Goal: Task Accomplishment & Management: Use online tool/utility

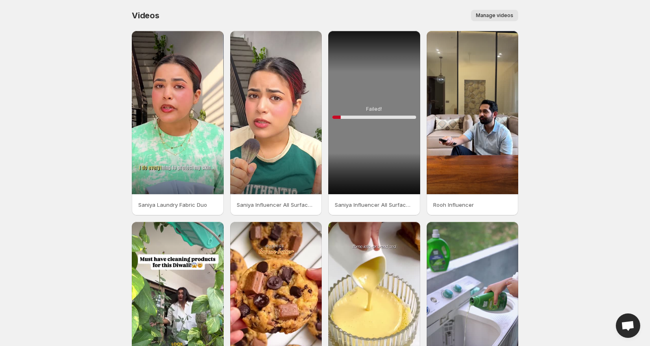
click at [409, 205] on p "Saniya Influencer All Surface Bamboo" at bounding box center [374, 204] width 79 height 8
click at [411, 207] on p "Saniya Influencer All Surface Bamboo" at bounding box center [374, 204] width 79 height 8
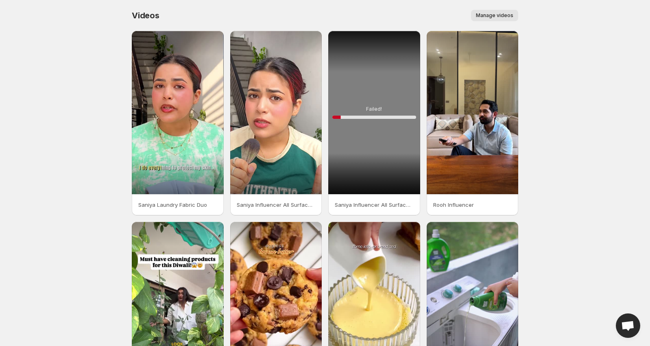
click at [598, 153] on body "Home Feeds Videos Subscription Settings Videos. This page is ready Videos Manag…" at bounding box center [325, 173] width 650 height 346
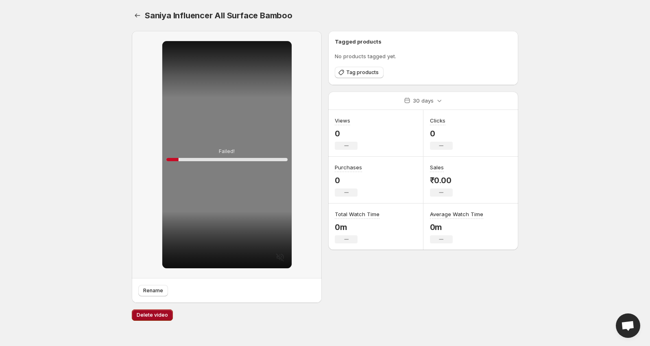
click at [156, 314] on span "Delete video" at bounding box center [152, 314] width 31 height 7
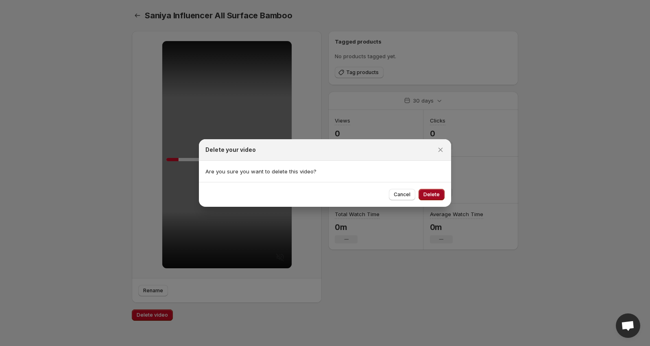
click at [428, 196] on span "Delete" at bounding box center [431, 194] width 16 height 7
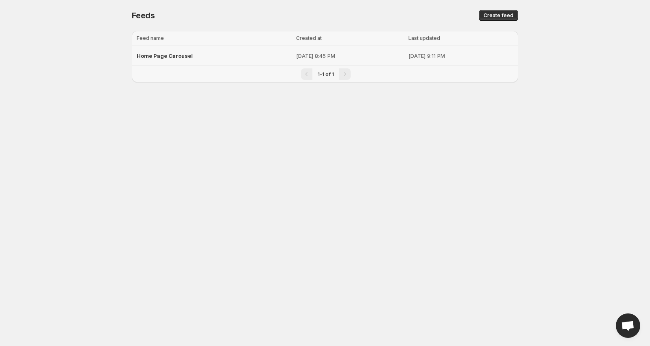
click at [173, 58] on span "Home Page Carousel" at bounding box center [165, 55] width 56 height 7
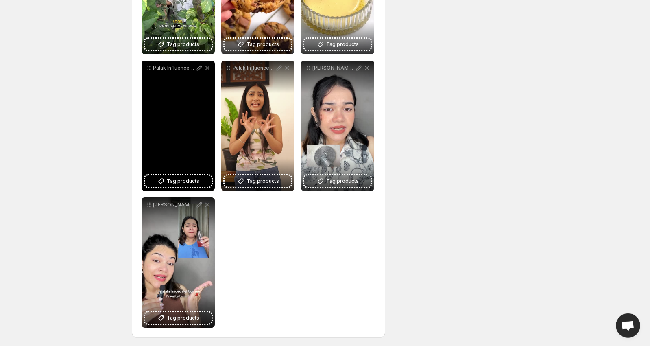
scroll to position [340, 0]
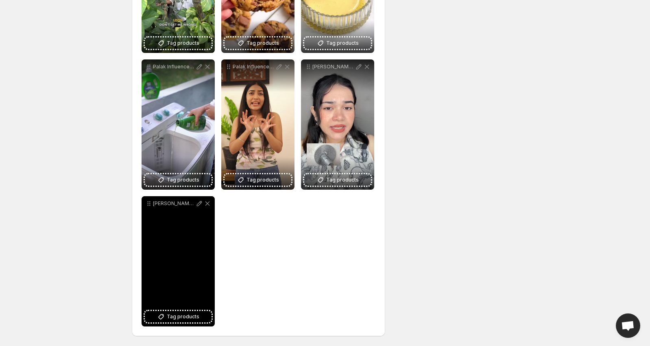
drag, startPoint x: 172, startPoint y: 246, endPoint x: 183, endPoint y: 210, distance: 37.7
click at [183, 210] on div "[PERSON_NAME] [PERSON_NAME] Influencer Reel" at bounding box center [177, 261] width 73 height 130
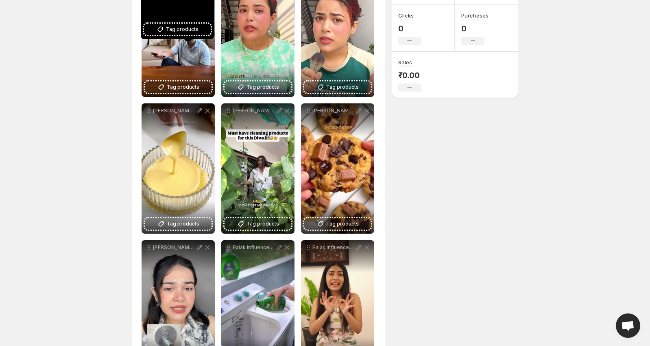
scroll to position [0, 0]
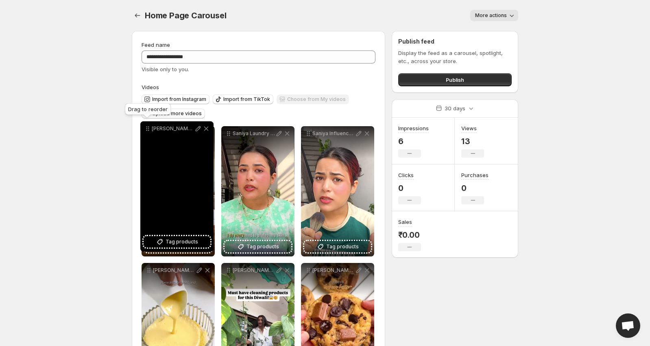
drag, startPoint x: 148, startPoint y: 262, endPoint x: 147, endPoint y: 128, distance: 134.1
click at [147, 128] on icon at bounding box center [147, 128] width 8 height 8
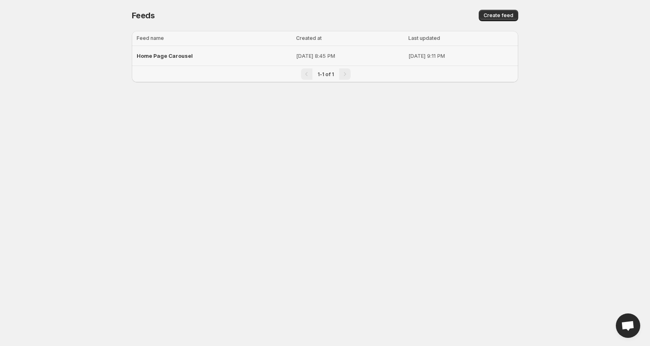
click at [176, 56] on span "Home Page Carousel" at bounding box center [165, 55] width 56 height 7
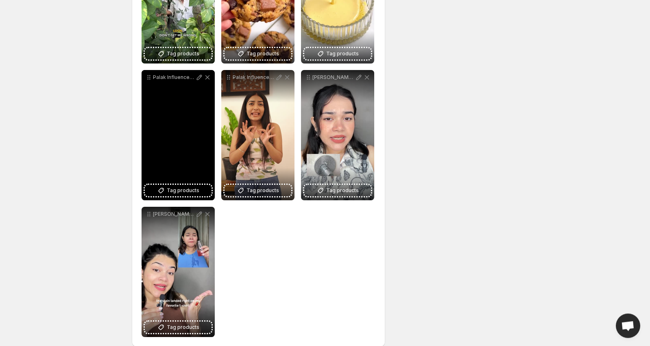
scroll to position [337, 0]
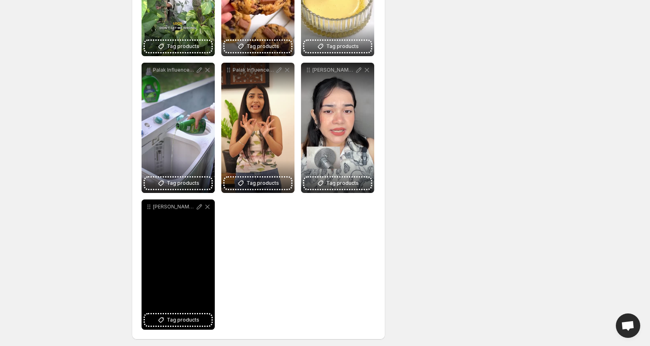
drag, startPoint x: 172, startPoint y: 234, endPoint x: 172, endPoint y: 212, distance: 22.4
click at [172, 212] on div "[PERSON_NAME] [PERSON_NAME] Influencer Reel" at bounding box center [177, 264] width 73 height 130
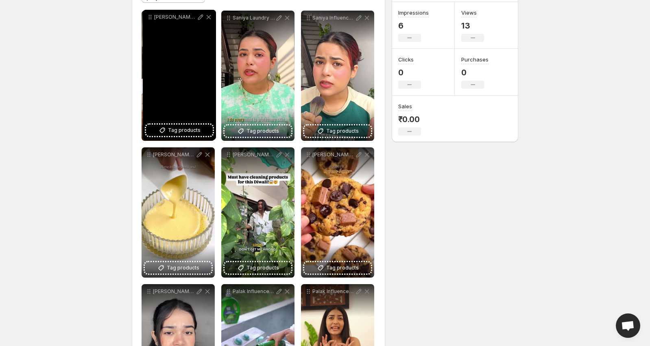
scroll to position [0, 0]
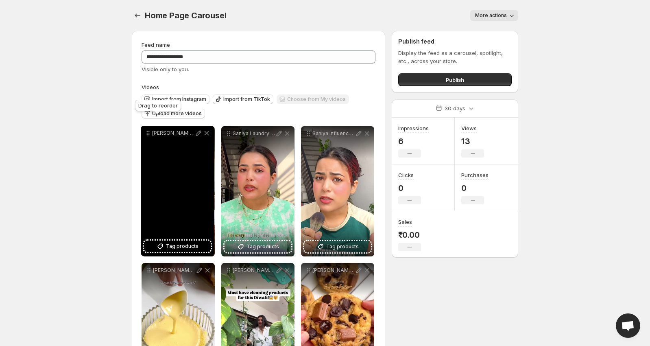
drag, startPoint x: 149, startPoint y: 207, endPoint x: 148, endPoint y: 134, distance: 73.6
click at [148, 134] on icon at bounding box center [148, 133] width 8 height 8
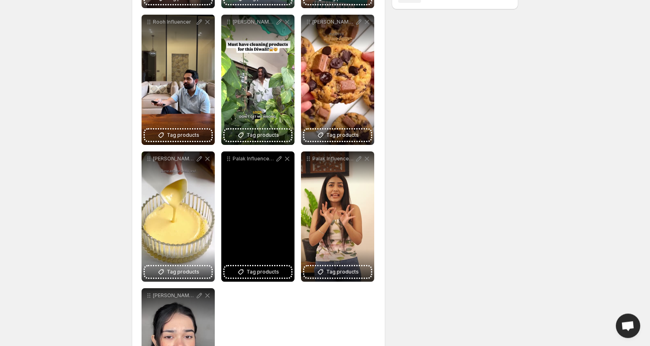
scroll to position [337, 0]
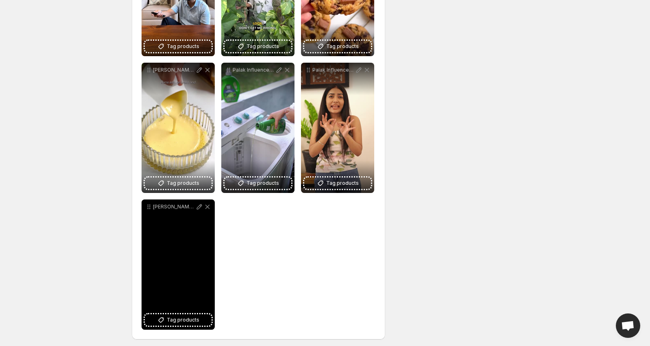
drag, startPoint x: 170, startPoint y: 233, endPoint x: 174, endPoint y: 162, distance: 70.9
click at [174, 199] on div "[PERSON_NAME] and shower Tag products" at bounding box center [177, 264] width 73 height 130
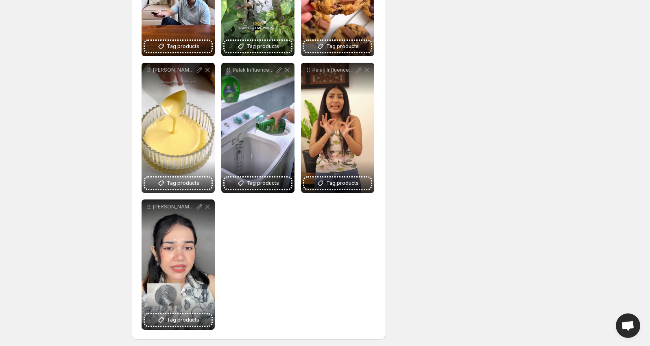
click at [281, 257] on div "**********" at bounding box center [258, 59] width 234 height 540
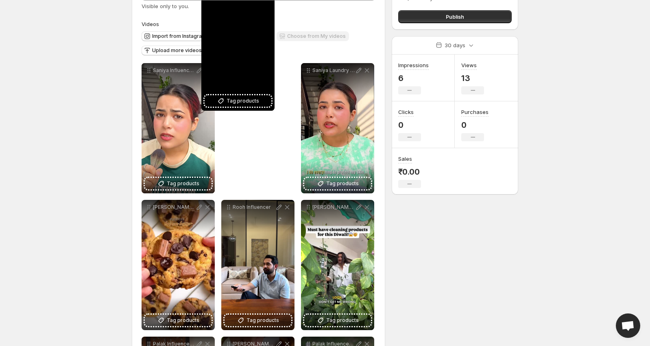
scroll to position [0, 0]
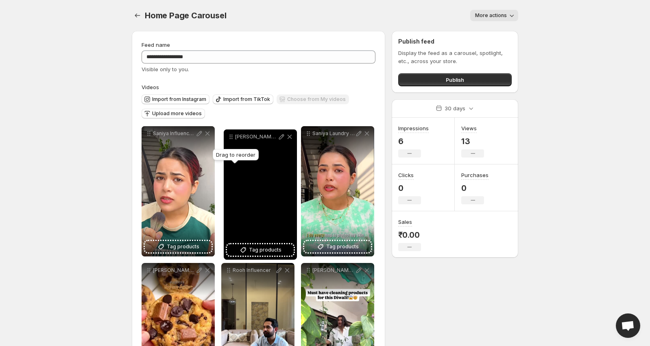
drag, startPoint x: 148, startPoint y: 206, endPoint x: 230, endPoint y: 136, distance: 107.8
click at [230, 136] on icon at bounding box center [231, 137] width 8 height 8
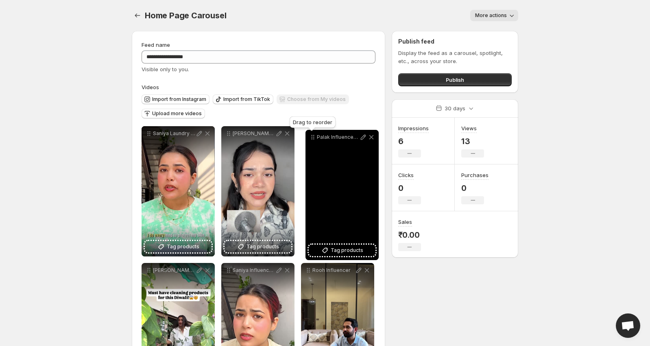
drag, startPoint x: 149, startPoint y: 264, endPoint x: 313, endPoint y: 138, distance: 206.4
click at [313, 138] on icon at bounding box center [313, 137] width 8 height 8
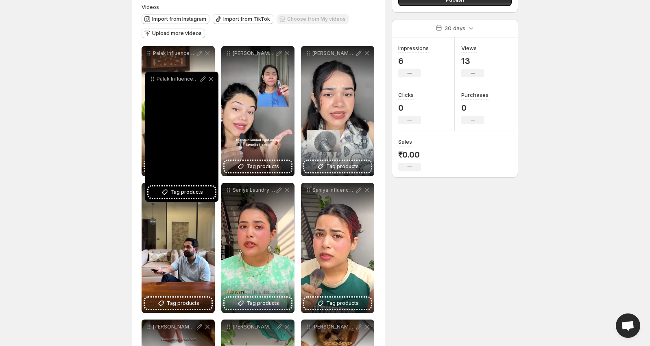
scroll to position [68, 0]
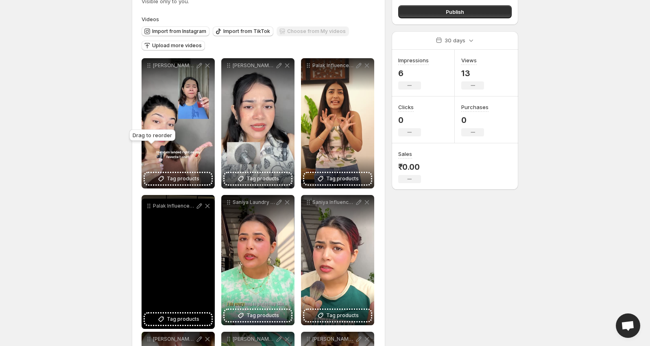
click at [148, 206] on icon at bounding box center [148, 205] width 1 height 1
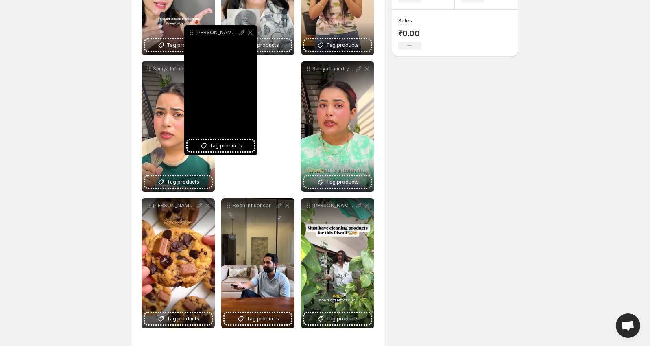
scroll to position [165, 0]
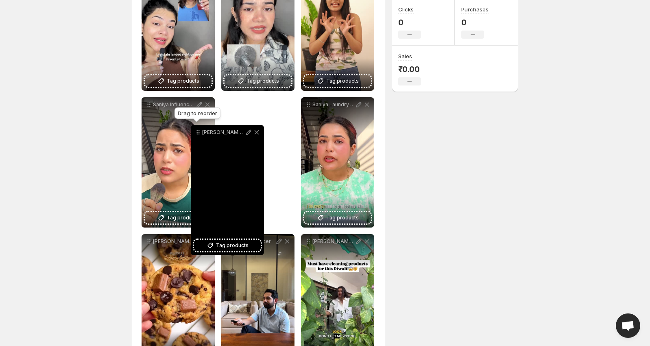
drag, startPoint x: 146, startPoint y: 308, endPoint x: 196, endPoint y: 133, distance: 181.6
click at [196, 133] on icon at bounding box center [198, 132] width 8 height 8
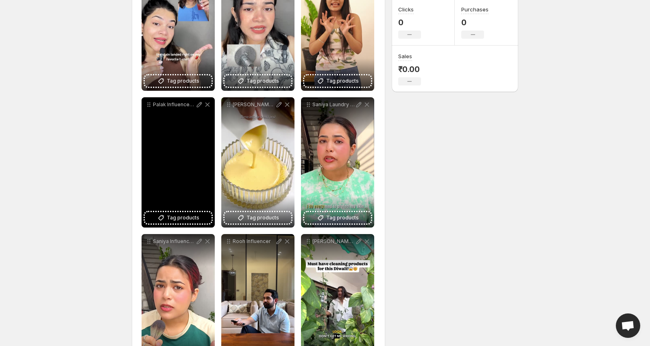
drag, startPoint x: 196, startPoint y: 133, endPoint x: 187, endPoint y: 141, distance: 10.9
click at [195, 134] on div "Palak Influencer Laundry Detergent Fabric Conditioner" at bounding box center [177, 162] width 73 height 130
click at [187, 141] on div "Palak Influencer Laundry Detergent Fabric Conditioner" at bounding box center [177, 162] width 73 height 130
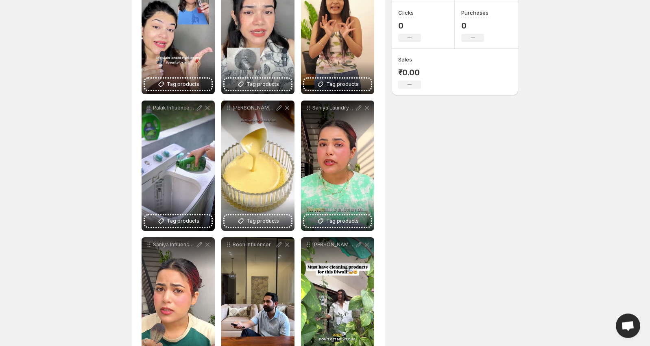
scroll to position [284, 0]
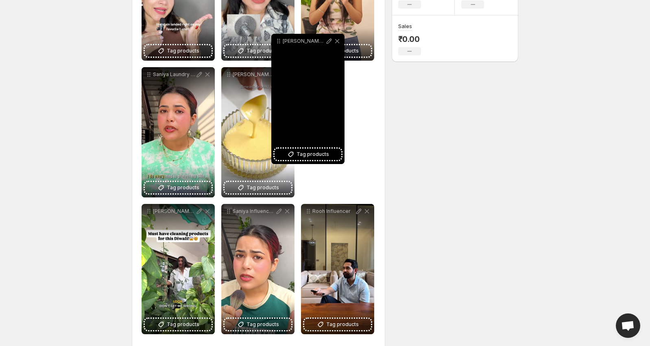
drag, startPoint x: 152, startPoint y: 259, endPoint x: 279, endPoint y: 67, distance: 230.2
click at [278, 45] on icon at bounding box center [278, 41] width 8 height 8
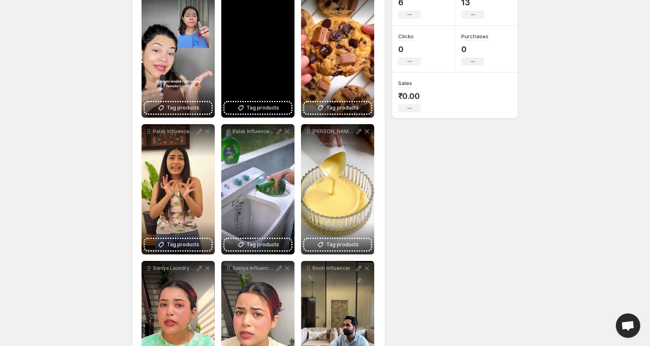
drag, startPoint x: 282, startPoint y: 87, endPoint x: 302, endPoint y: 160, distance: 76.2
click at [294, 117] on div "[PERSON_NAME] and shower Tag products" at bounding box center [257, 52] width 73 height 130
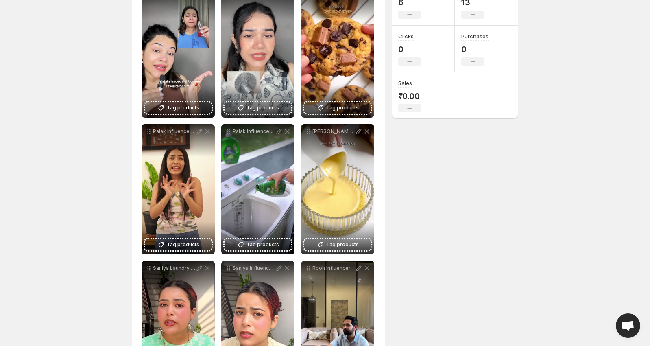
click at [524, 249] on div "**********" at bounding box center [325, 203] width 406 height 685
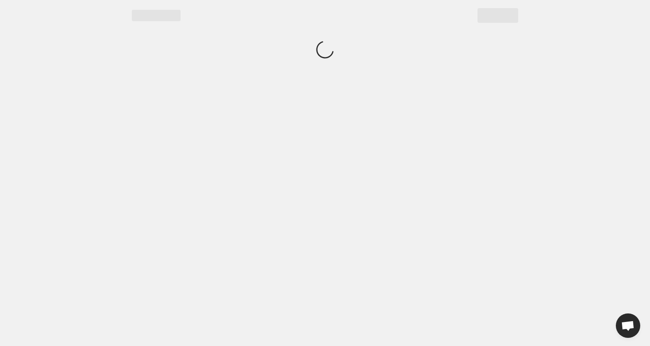
scroll to position [0, 0]
